Goal: Task Accomplishment & Management: Complete application form

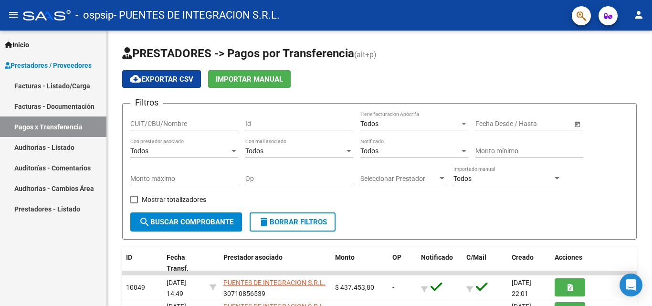
click at [37, 85] on link "Facturas - Listado/Carga" at bounding box center [53, 85] width 106 height 21
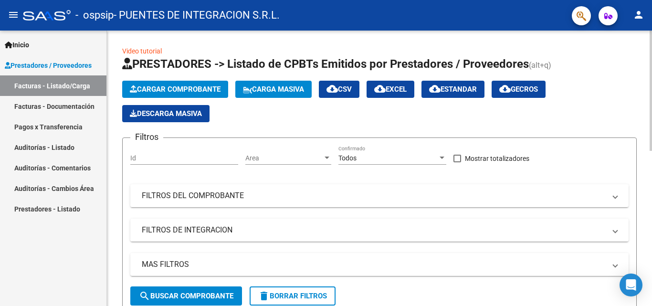
click at [163, 87] on span "Cargar Comprobante" at bounding box center [175, 89] width 91 height 9
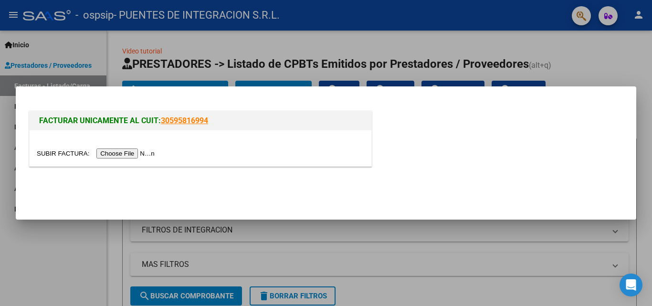
click at [143, 154] on input "file" at bounding box center [97, 154] width 121 height 10
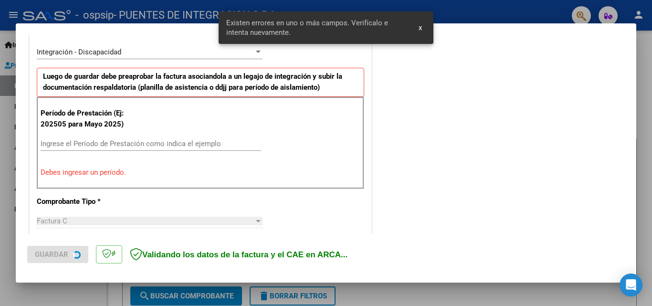
scroll to position [233, 0]
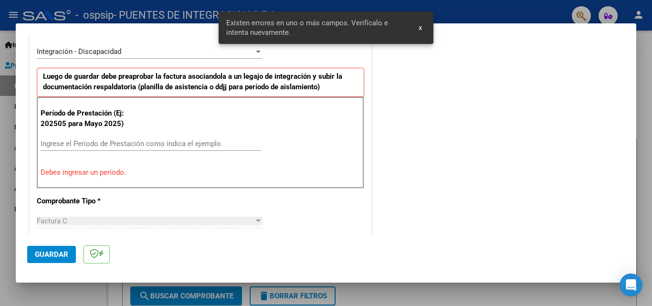
click at [119, 141] on input "Ingrese el Período de Prestación como indica el ejemplo" at bounding box center [151, 143] width 221 height 9
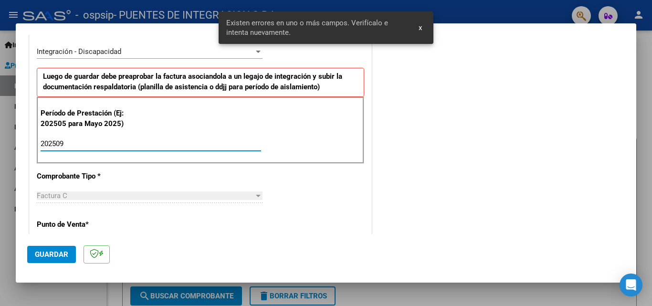
type input "202509"
click at [45, 250] on span "Guardar" at bounding box center [51, 254] width 33 height 9
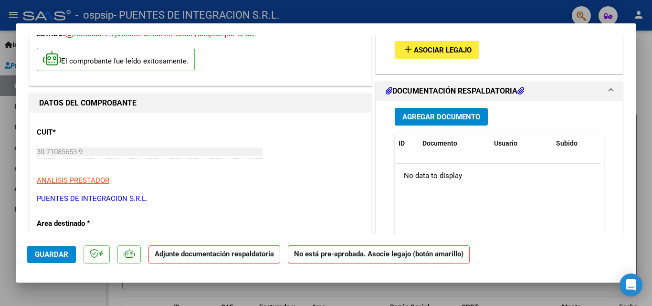
scroll to position [0, 0]
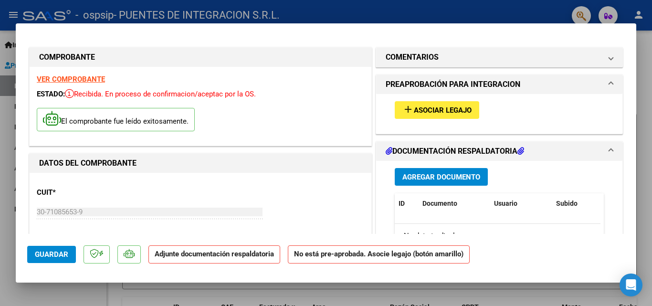
click at [451, 106] on span "add Asociar Legajo" at bounding box center [437, 110] width 69 height 9
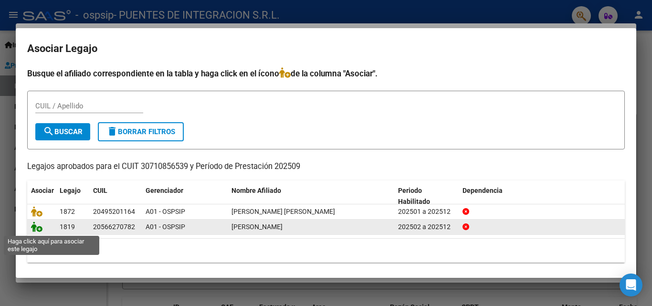
click at [35, 227] on icon at bounding box center [36, 227] width 11 height 11
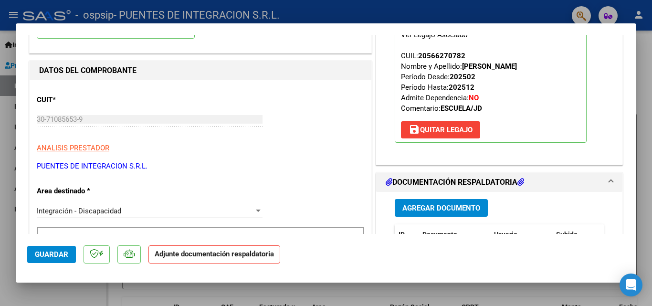
scroll to position [95, 0]
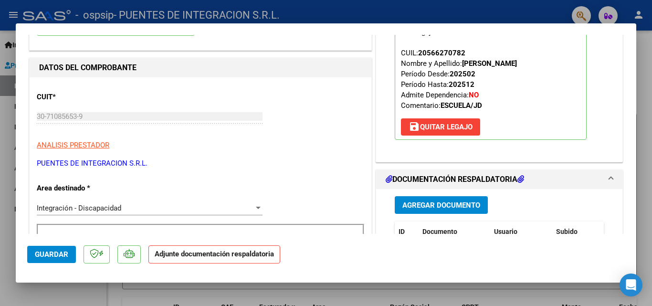
click at [422, 206] on span "Agregar Documento" at bounding box center [442, 205] width 78 height 9
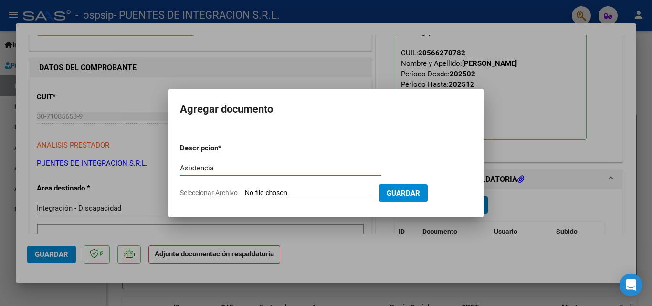
type input "Asistencia"
click at [282, 190] on input "Seleccionar Archivo" at bounding box center [308, 193] width 127 height 9
type input "C:\fakepath\Asist.[PERSON_NAME].pdf"
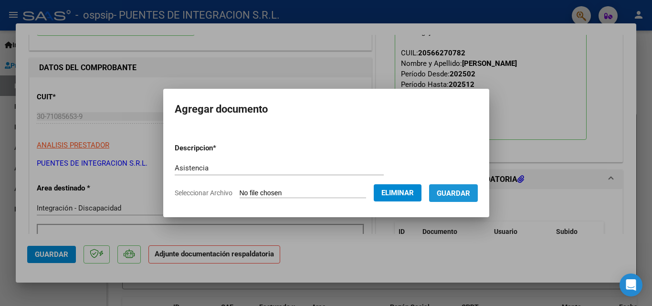
click at [460, 196] on span "Guardar" at bounding box center [453, 193] width 33 height 9
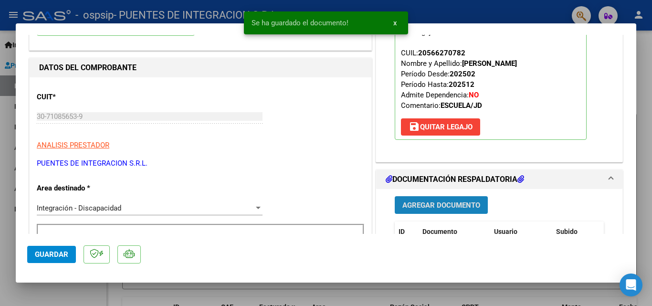
click at [437, 204] on span "Agregar Documento" at bounding box center [442, 205] width 78 height 9
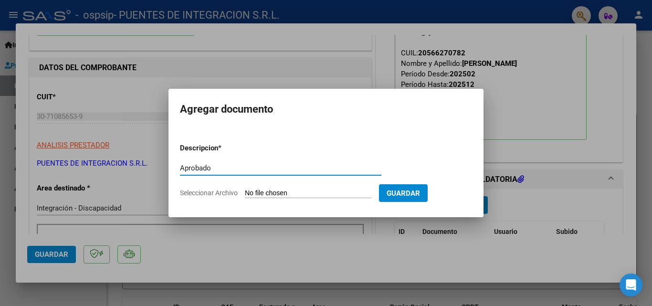
type input "Aprobado"
click at [279, 194] on input "Seleccionar Archivo" at bounding box center [308, 193] width 127 height 9
type input "C:\fakepath\[PERSON_NAME].pdf"
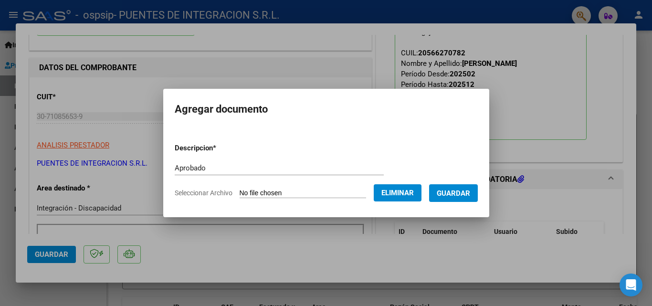
click at [459, 195] on span "Guardar" at bounding box center [453, 193] width 33 height 9
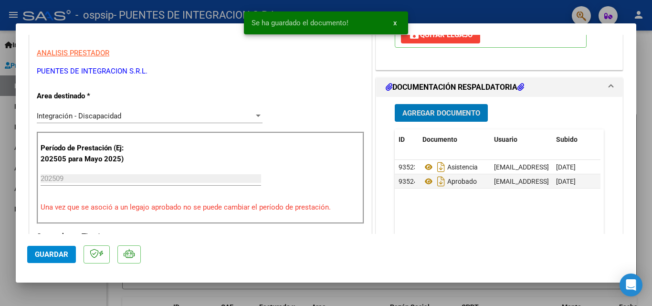
scroll to position [191, 0]
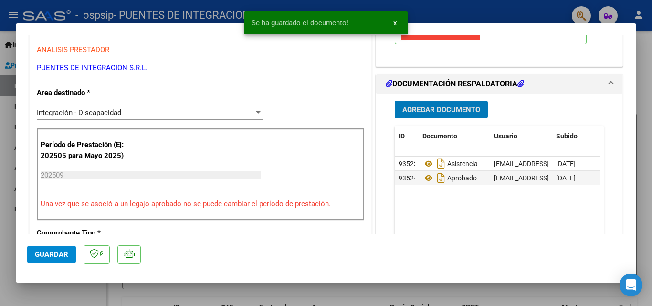
click at [44, 255] on span "Guardar" at bounding box center [51, 254] width 33 height 9
click at [52, 291] on div at bounding box center [326, 153] width 652 height 306
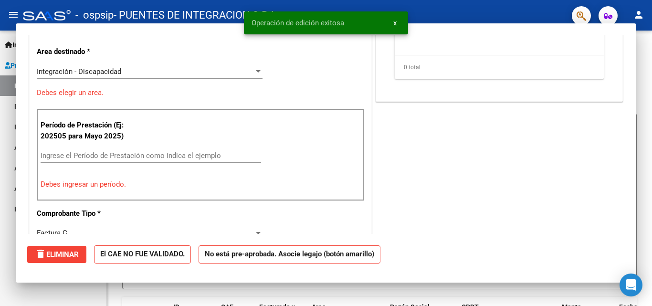
scroll to position [0, 0]
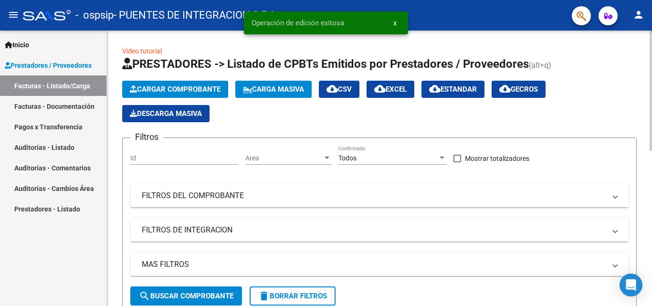
click at [168, 87] on span "Cargar Comprobante" at bounding box center [175, 89] width 91 height 9
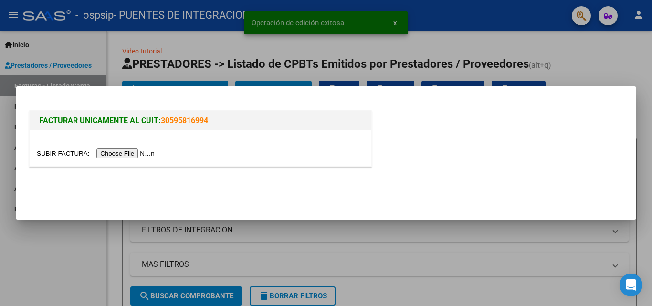
click at [134, 155] on input "file" at bounding box center [97, 154] width 121 height 10
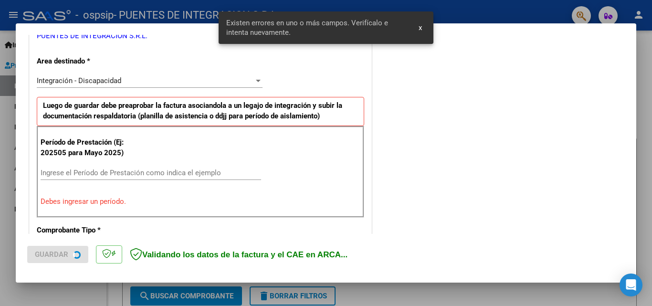
scroll to position [215, 0]
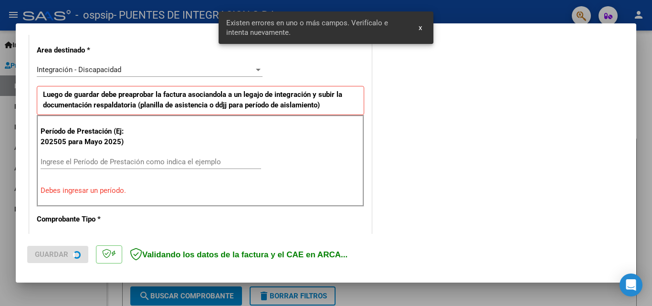
click at [146, 163] on input "Ingrese el Período de Prestación como indica el ejemplo" at bounding box center [151, 162] width 221 height 9
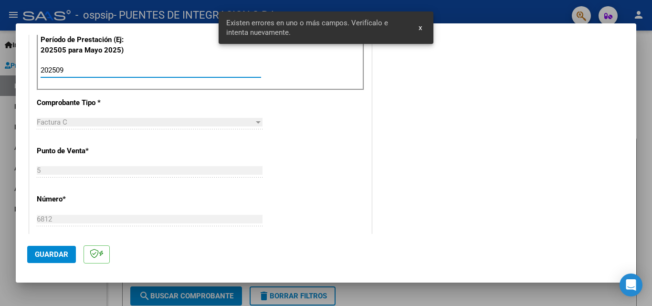
scroll to position [311, 0]
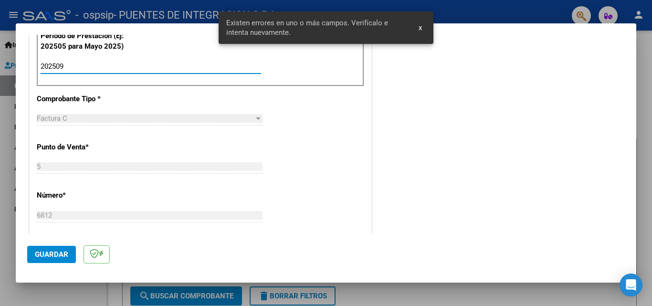
type input "202509"
click at [55, 250] on span "Guardar" at bounding box center [51, 254] width 33 height 9
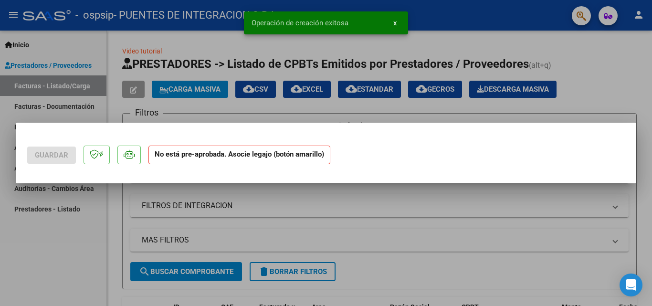
scroll to position [0, 0]
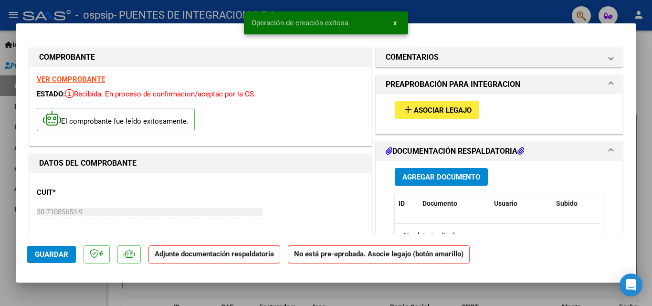
click at [448, 106] on span "Asociar Legajo" at bounding box center [443, 110] width 58 height 9
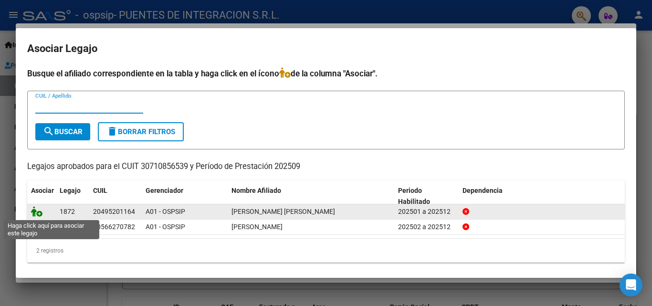
click at [38, 213] on icon at bounding box center [36, 211] width 11 height 11
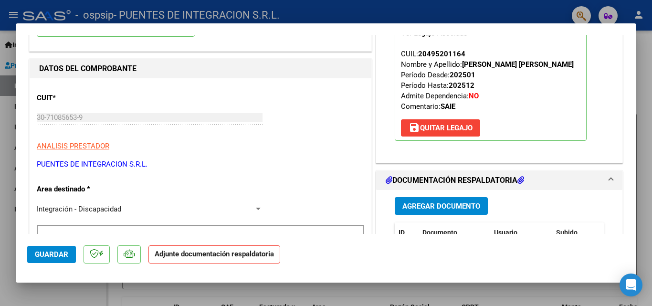
scroll to position [95, 0]
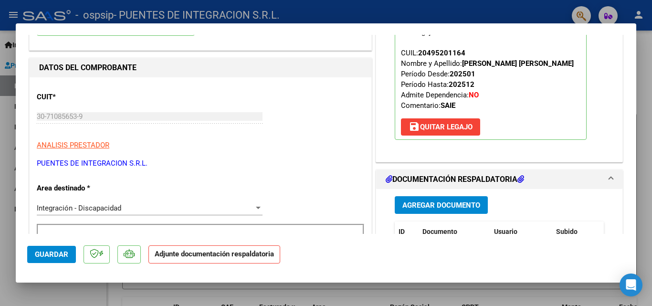
click at [429, 202] on span "Agregar Documento" at bounding box center [442, 205] width 78 height 9
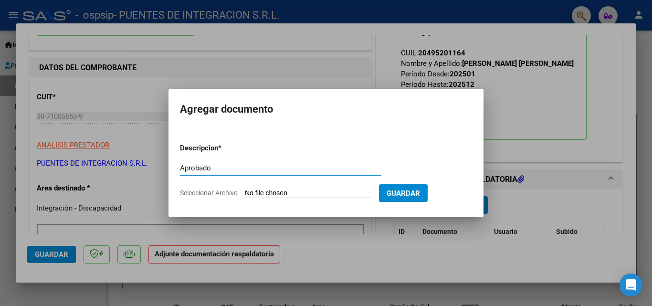
type input "Aprobado"
click at [267, 199] on form "Descripcion * Aprobado Escriba aquí una descripcion Seleccionar Archivo Guardar" at bounding box center [326, 171] width 292 height 70
click at [265, 191] on input "Seleccionar Archivo" at bounding box center [308, 193] width 127 height 9
type input "C:\fakepath\[PERSON_NAME] INT.pdf"
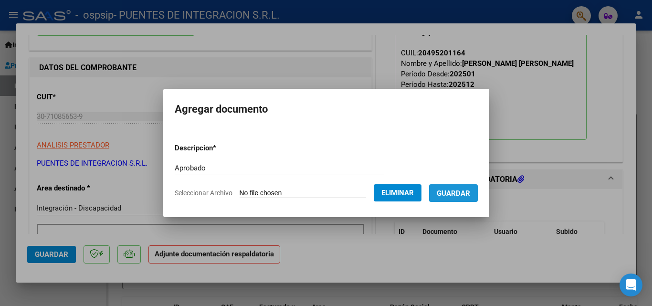
click at [470, 191] on span "Guardar" at bounding box center [453, 193] width 33 height 9
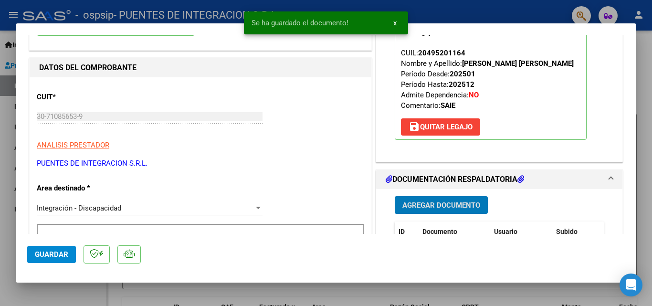
click at [404, 200] on button "Agregar Documento" at bounding box center [441, 205] width 93 height 18
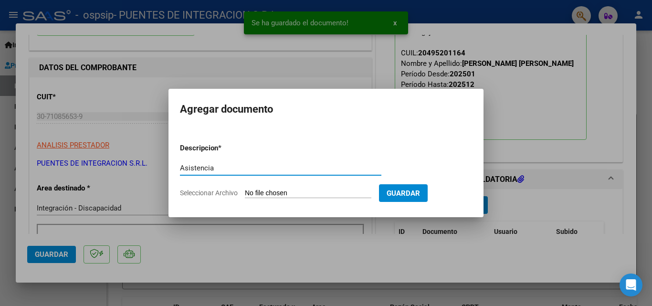
type input "Asistencia"
click at [305, 192] on input "Seleccionar Archivo" at bounding box center [308, 193] width 127 height 9
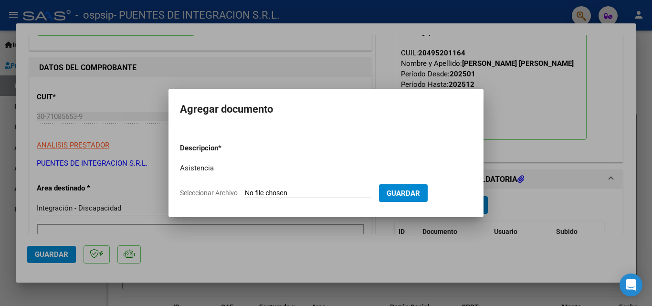
type input "C:\fakepath\Asist.[PERSON_NAME].pdf"
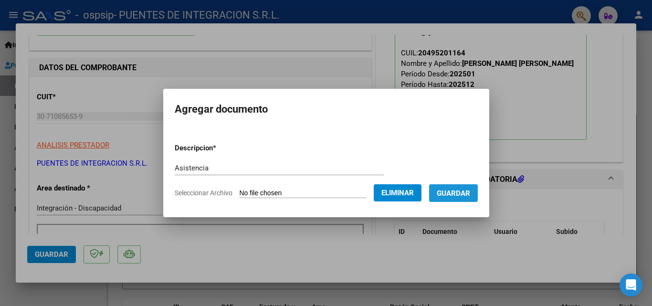
click at [457, 195] on span "Guardar" at bounding box center [453, 193] width 33 height 9
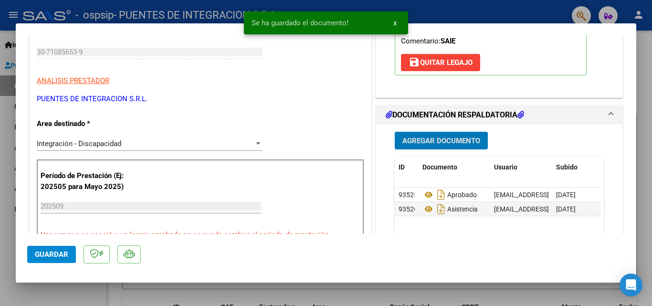
scroll to position [191, 0]
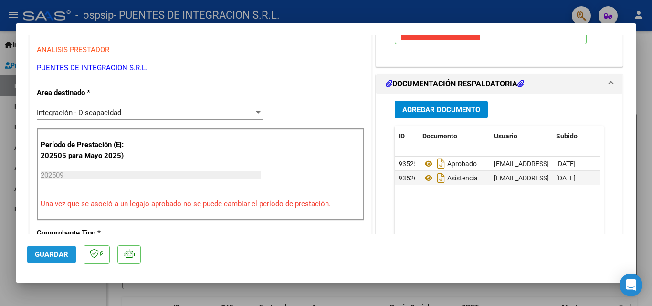
click at [47, 251] on span "Guardar" at bounding box center [51, 254] width 33 height 9
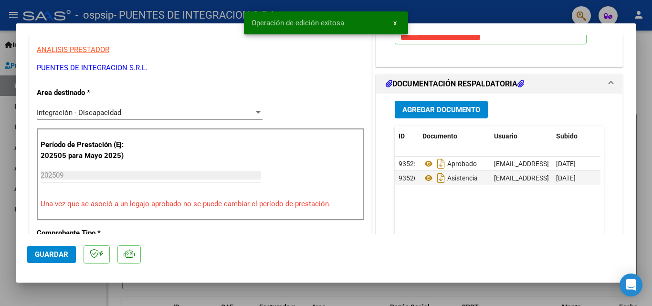
click at [95, 293] on div at bounding box center [326, 153] width 652 height 306
